Goal: Task Accomplishment & Management: Use online tool/utility

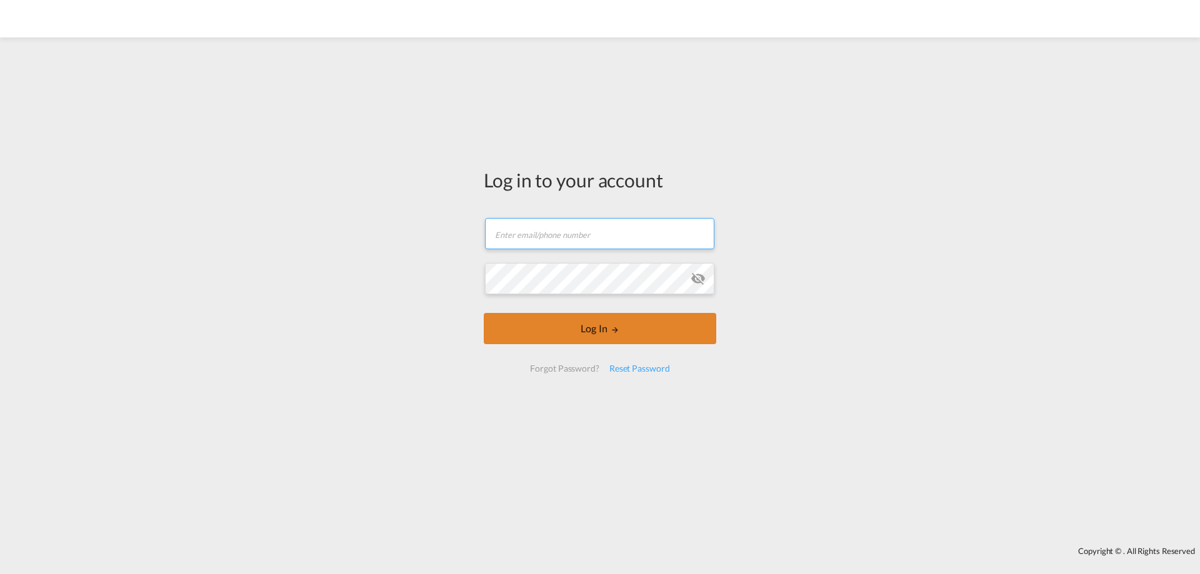
type input "[PERSON_NAME][EMAIL_ADDRESS][PERSON_NAME][DOMAIN_NAME]"
click at [646, 331] on button "Log In" at bounding box center [600, 328] width 233 height 31
